Goal: Task Accomplishment & Management: Manage account settings

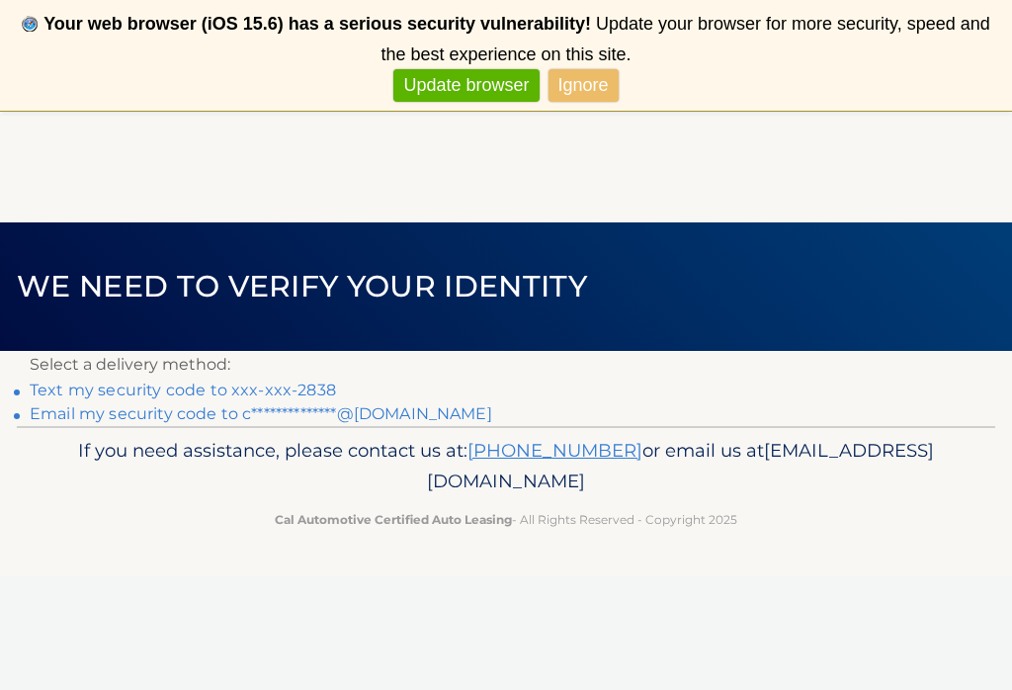
click at [69, 392] on link "Text my security code to xxx-xxx-2838" at bounding box center [183, 389] width 306 height 19
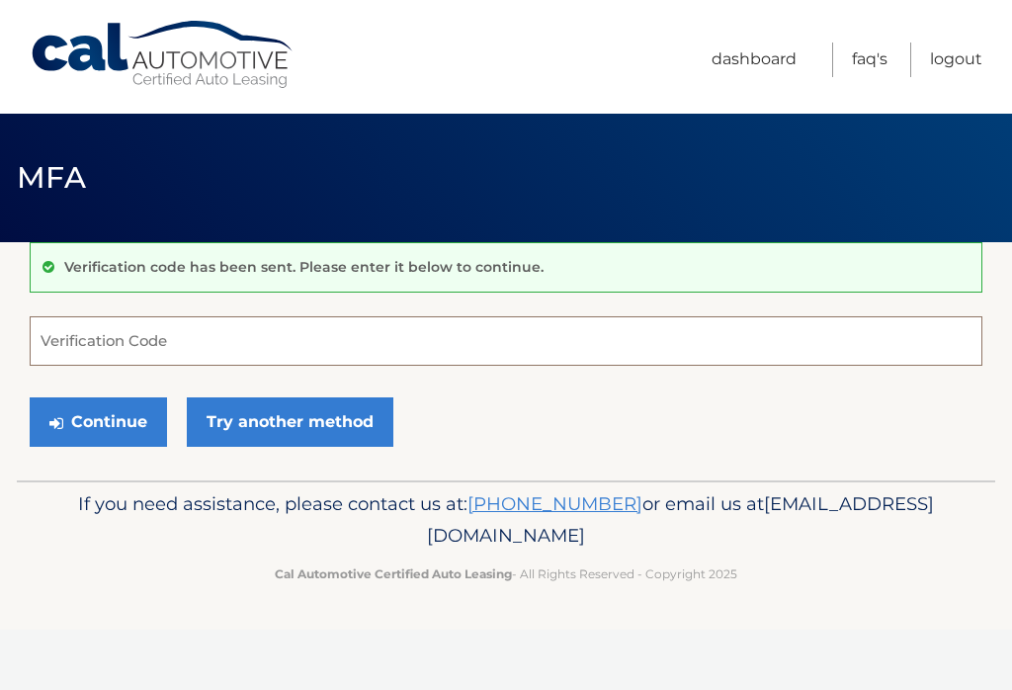
click at [614, 325] on input "Verification Code" at bounding box center [506, 340] width 952 height 49
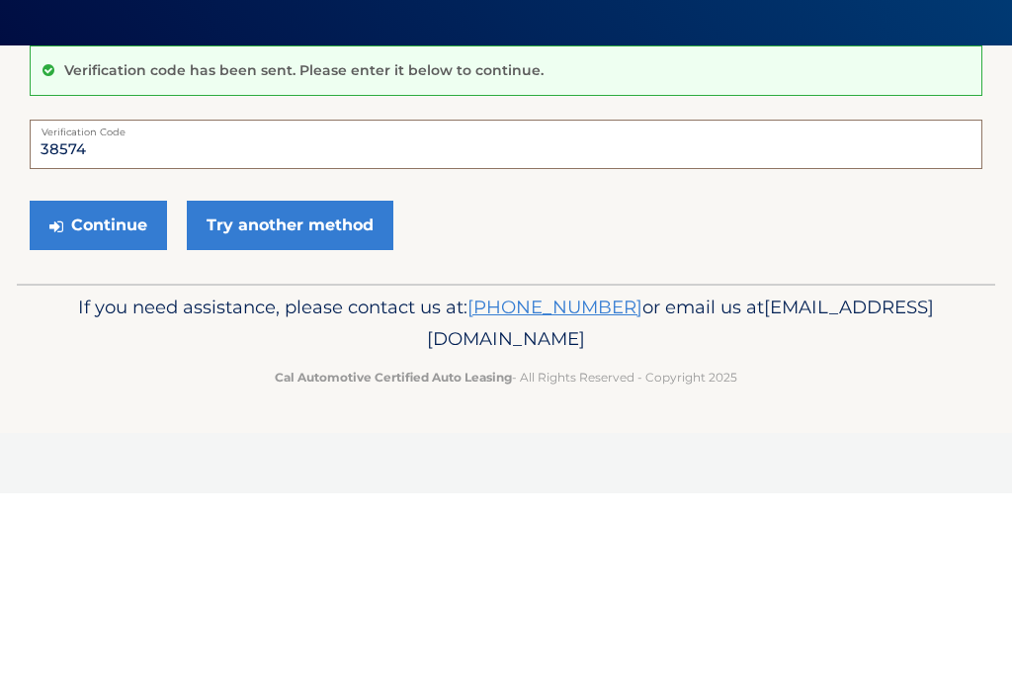
type input "385748"
click at [98, 397] on button "Continue" at bounding box center [98, 421] width 137 height 49
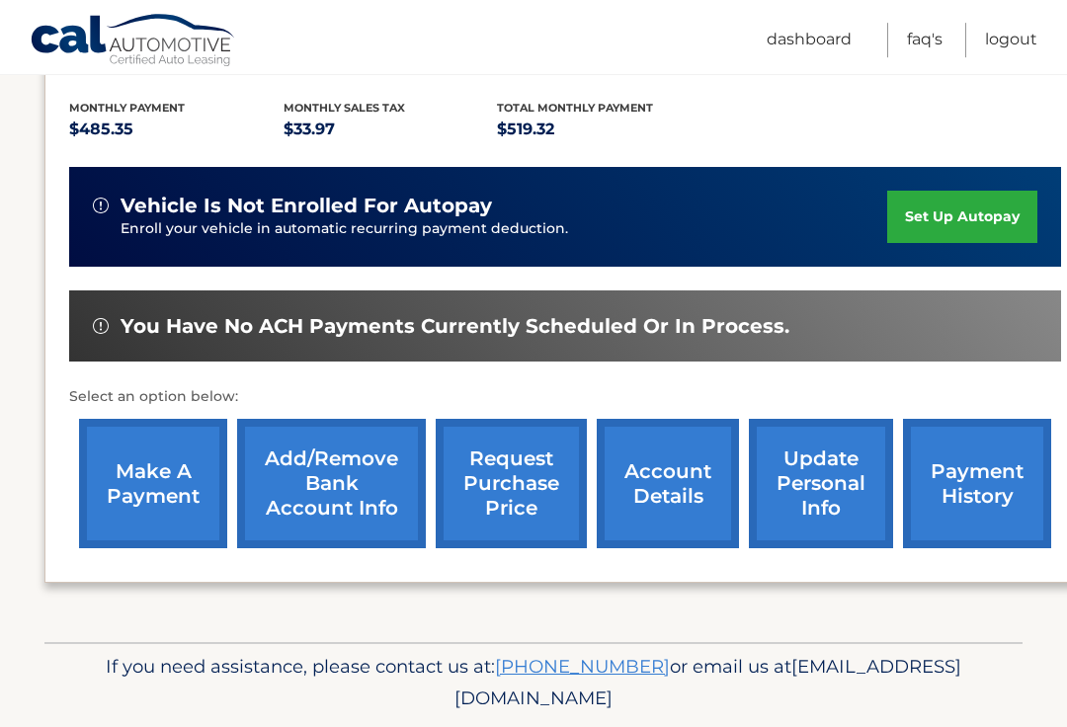
scroll to position [433, 0]
click at [158, 487] on link "make a payment" at bounding box center [153, 483] width 148 height 129
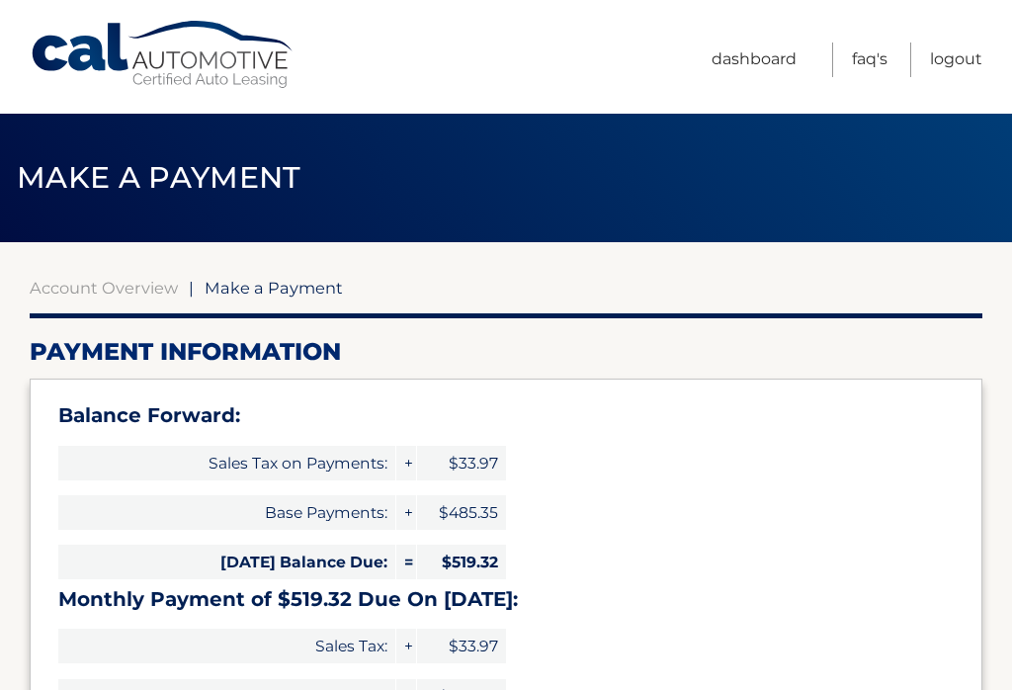
select select "NjAyNjk2NGQtYjBlMC00NjEzLThmMzEtNDRkYzcxZjU2ZjFi"
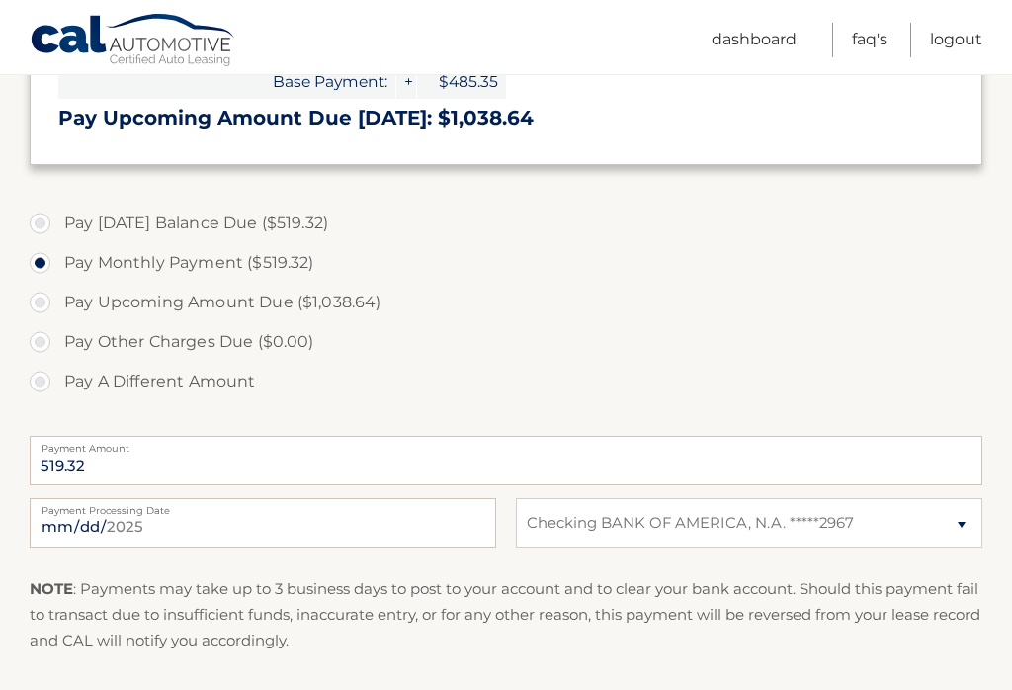
scroll to position [619, 0]
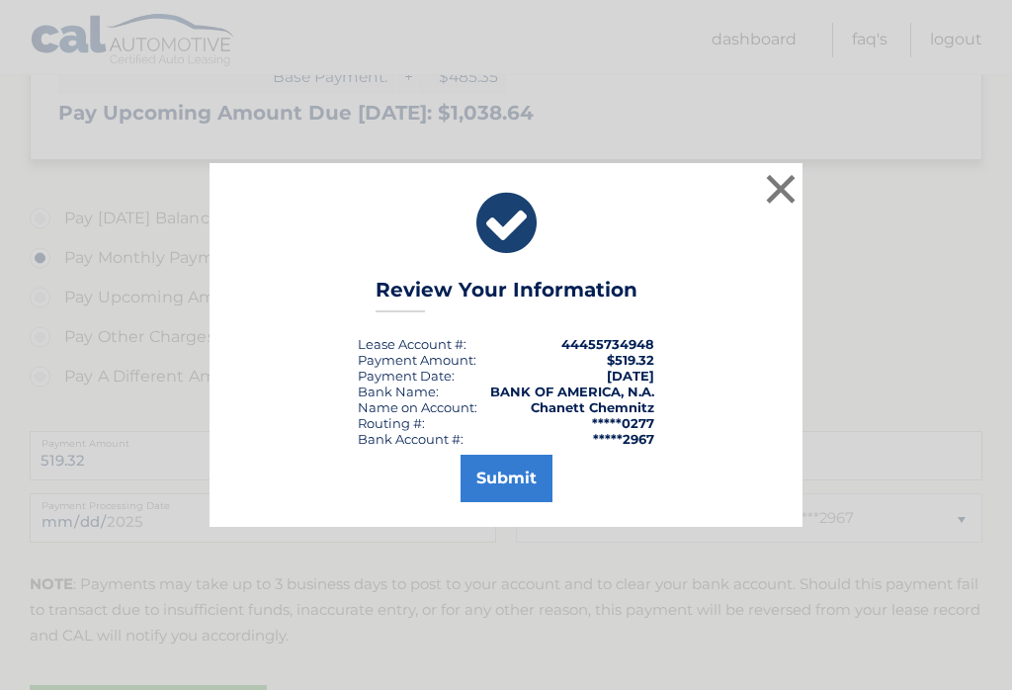
click at [517, 501] on button "Submit" at bounding box center [506, 477] width 92 height 47
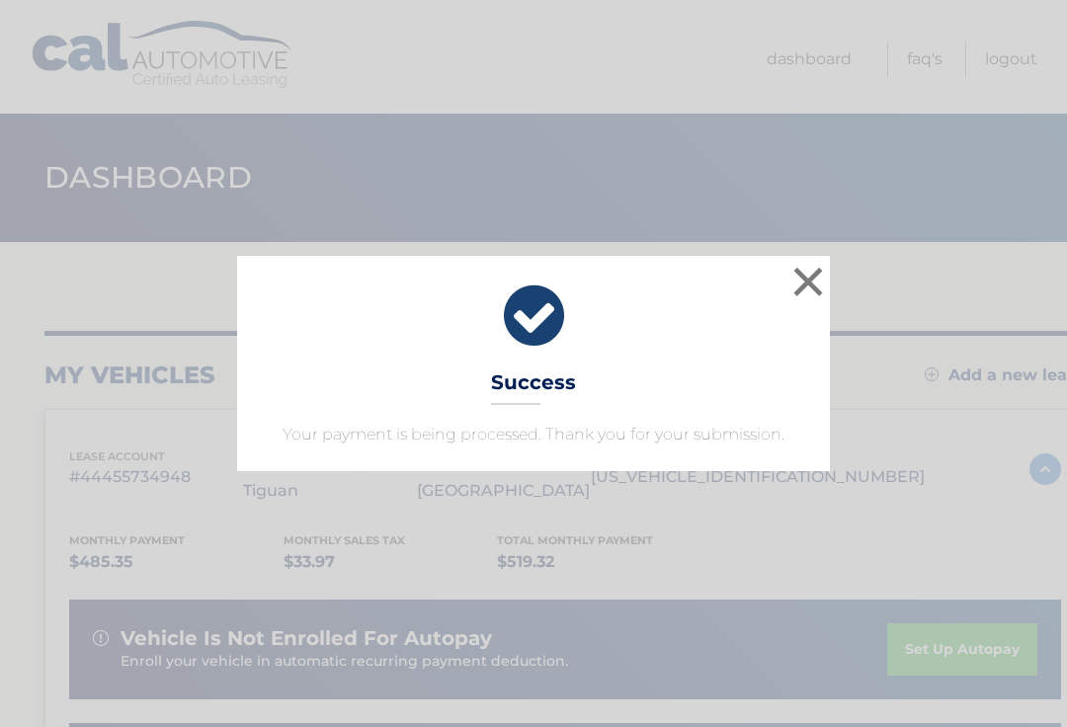
click at [809, 288] on button "×" at bounding box center [808, 282] width 40 height 40
